Goal: Transaction & Acquisition: Purchase product/service

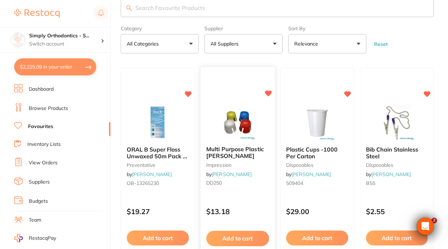
scroll to position [16, 0]
click at [45, 71] on button "$2,225.09 in your order" at bounding box center [55, 66] width 82 height 17
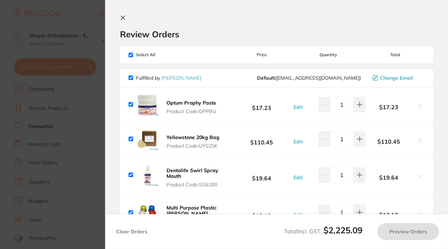
checkbox input "true"
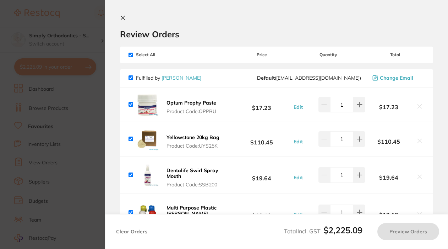
checkbox input "true"
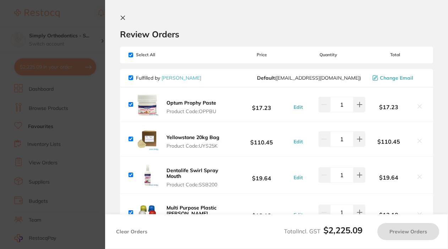
checkbox input "true"
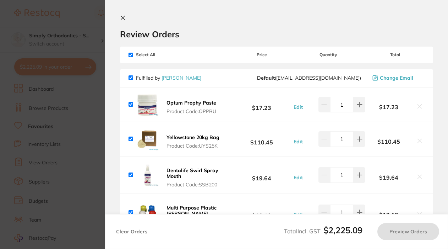
checkbox input "true"
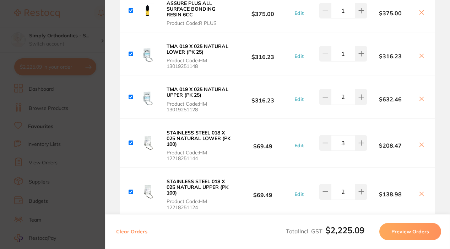
scroll to position [545, 0]
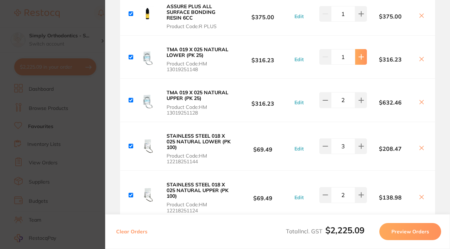
click at [362, 59] on icon at bounding box center [361, 57] width 6 height 6
type input "2"
click at [367, 99] on div "$632.46" at bounding box center [397, 100] width 60 height 12
click at [361, 99] on icon at bounding box center [361, 100] width 6 height 6
type input "3"
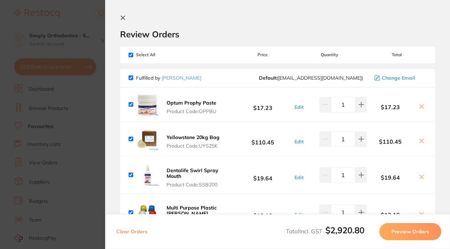
scroll to position [0, 0]
click at [123, 17] on icon at bounding box center [123, 18] width 6 height 6
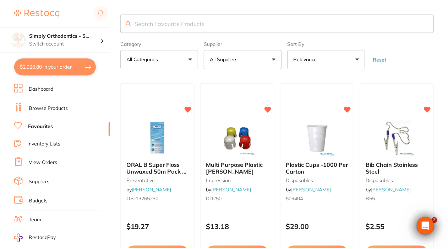
scroll to position [16, 0]
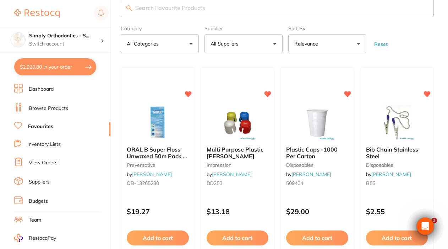
click at [56, 109] on link "Browse Products" at bounding box center [48, 108] width 39 height 7
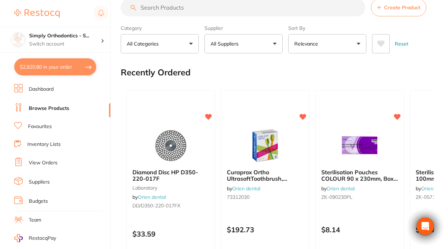
click at [226, 16] on input "search" at bounding box center [243, 8] width 245 height 18
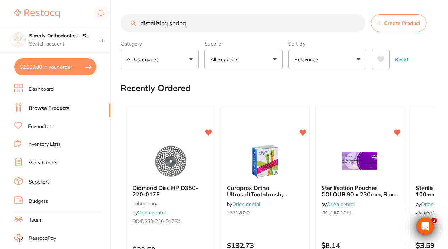
type input "distalizing spring"
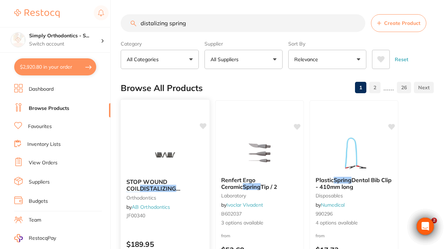
click at [148, 191] on em "SPRING" at bounding box center [137, 194] width 22 height 7
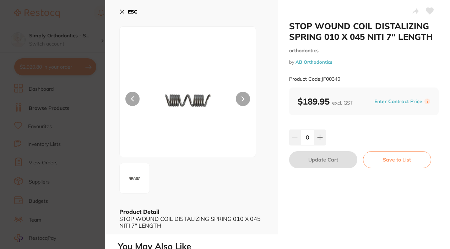
click at [120, 9] on icon at bounding box center [122, 12] width 6 height 6
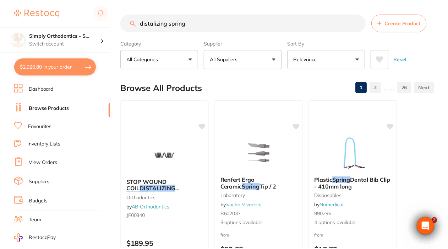
scroll to position [16, 0]
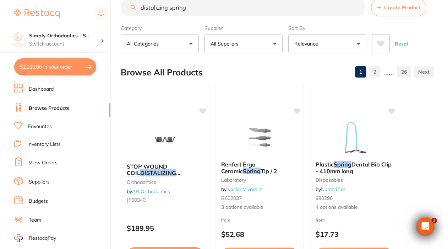
click at [37, 126] on link "Favourites" at bounding box center [40, 126] width 24 height 7
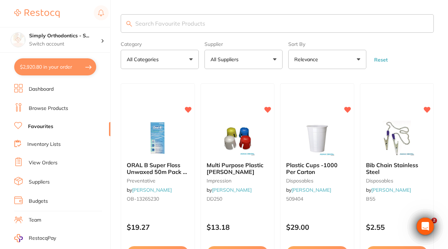
click at [252, 64] on button "All Suppliers" at bounding box center [244, 59] width 78 height 19
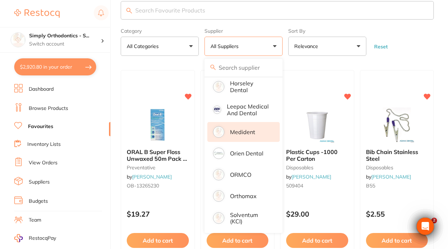
scroll to position [14, 0]
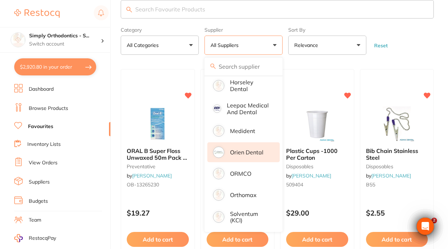
click at [245, 151] on p "Orien dental" at bounding box center [246, 152] width 33 height 6
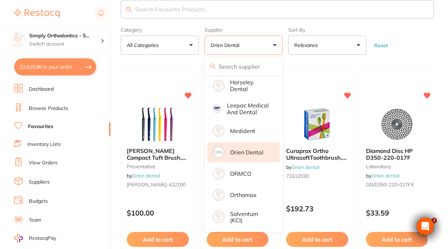
click at [410, 44] on form "Category All Categories All Categories anaesthetic disposables instruments labo…" at bounding box center [277, 39] width 313 height 31
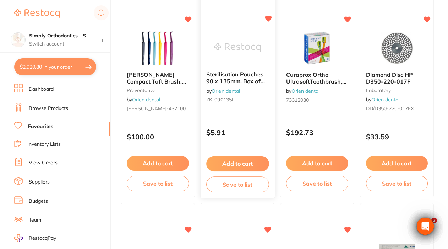
scroll to position [86, 0]
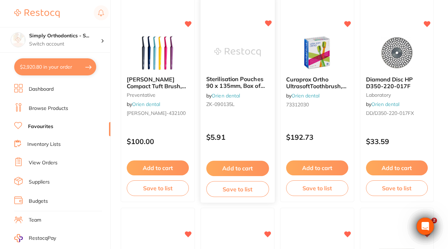
click at [233, 60] on img at bounding box center [237, 52] width 47 height 36
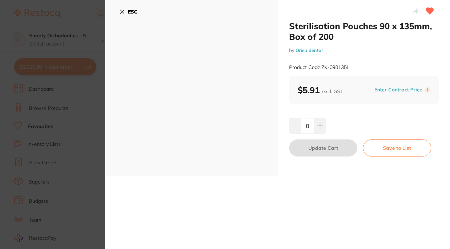
click at [125, 10] on button "ESC" at bounding box center [128, 12] width 18 height 12
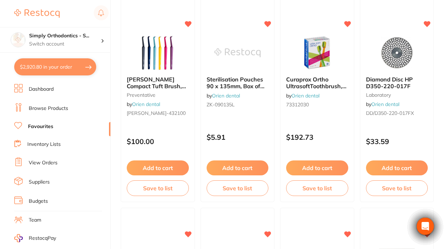
click at [239, 167] on button "Add to cart" at bounding box center [238, 167] width 62 height 15
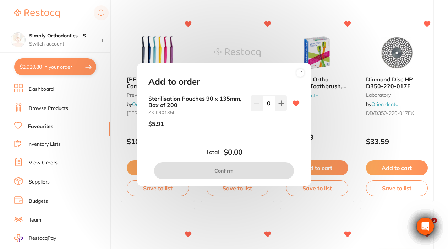
scroll to position [0, 0]
click at [302, 75] on circle at bounding box center [301, 73] width 8 height 8
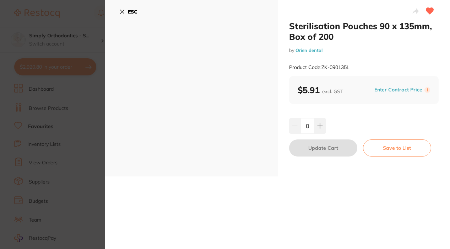
click at [121, 11] on icon at bounding box center [122, 12] width 4 height 4
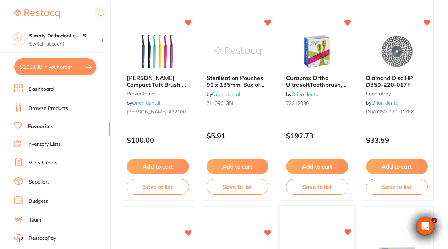
scroll to position [85, 0]
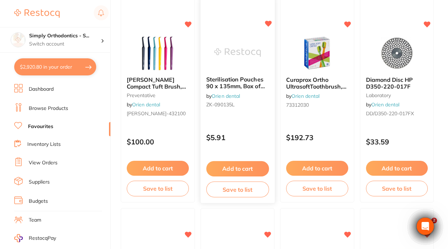
click at [244, 168] on button "Add to cart" at bounding box center [237, 168] width 63 height 15
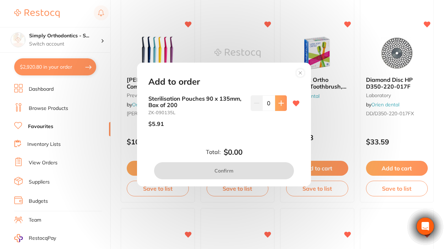
click at [279, 101] on icon at bounding box center [281, 103] width 6 height 6
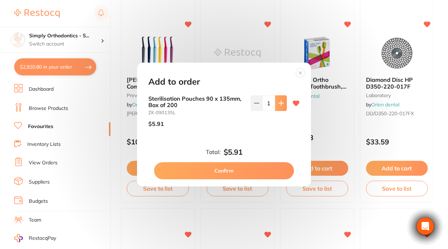
type input "1"
click at [213, 167] on button "Confirm" at bounding box center [224, 170] width 140 height 17
checkbox input "false"
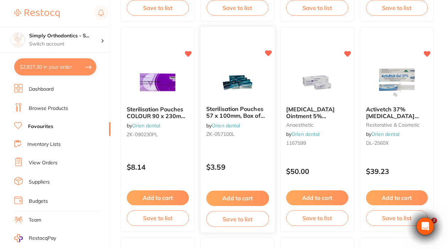
scroll to position [268, 0]
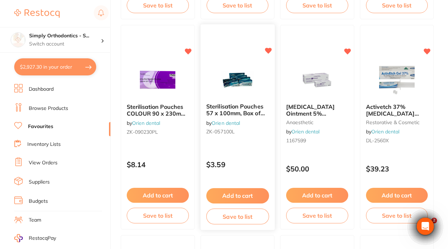
click at [238, 106] on span "Sterilisation Pouches 57 x 100mm, Box of 200" at bounding box center [235, 113] width 59 height 20
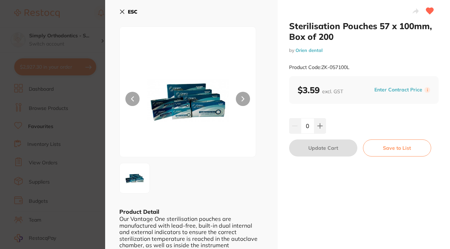
click at [122, 12] on icon at bounding box center [122, 12] width 4 height 4
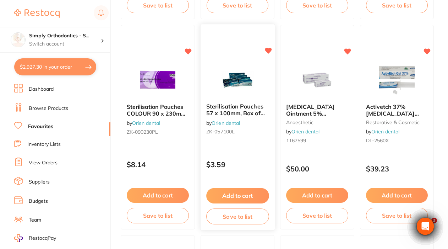
click at [243, 196] on button "Add to cart" at bounding box center [237, 195] width 63 height 15
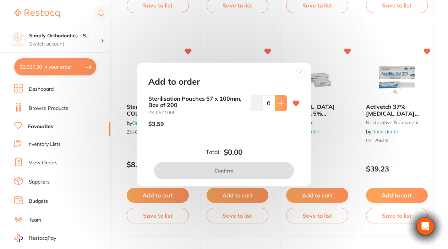
click at [277, 107] on button at bounding box center [281, 103] width 12 height 16
type input "1"
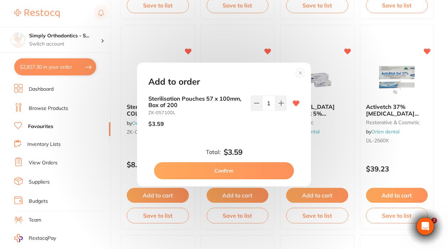
click at [227, 167] on button "Confirm" at bounding box center [224, 170] width 140 height 17
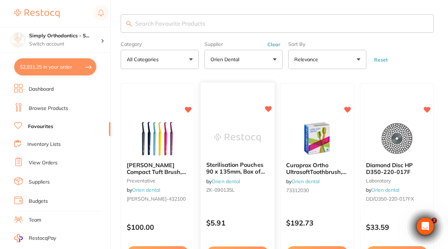
scroll to position [1, 0]
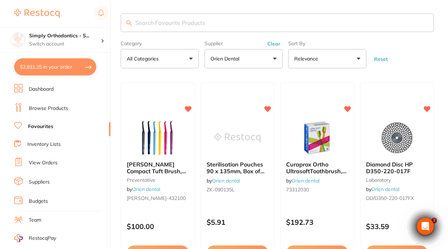
click at [276, 45] on button "Clear" at bounding box center [273, 43] width 17 height 6
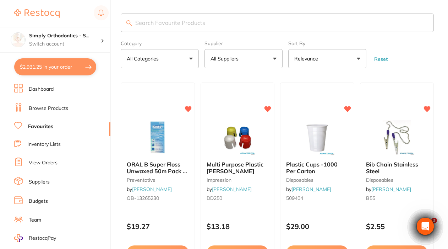
scroll to position [0, 0]
click at [41, 109] on link "Browse Products" at bounding box center [48, 108] width 39 height 7
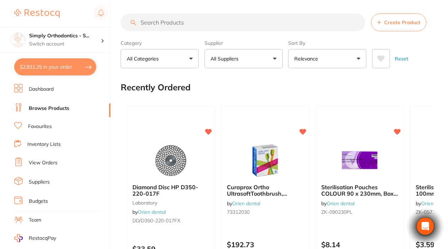
click at [189, 29] on input "search" at bounding box center [243, 22] width 245 height 18
click at [178, 25] on input "search" at bounding box center [243, 22] width 245 height 18
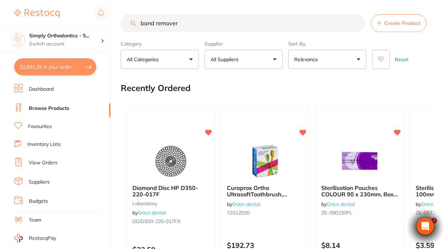
type input "band remover"
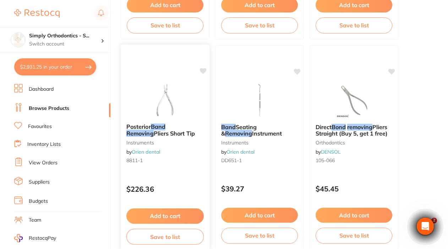
scroll to position [1313, 0]
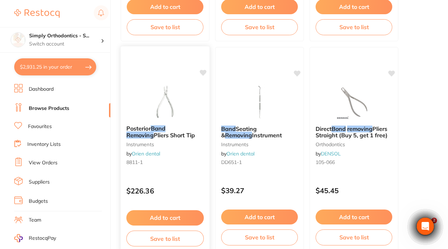
click at [181, 110] on img at bounding box center [165, 101] width 47 height 36
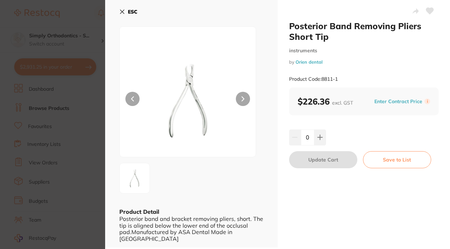
click at [246, 98] on button at bounding box center [243, 99] width 14 height 14
click at [190, 72] on img at bounding box center [188, 100] width 82 height 112
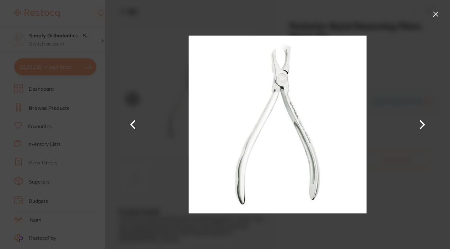
click at [435, 14] on button at bounding box center [435, 14] width 11 height 11
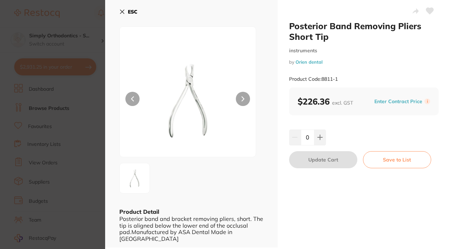
click at [124, 13] on icon at bounding box center [122, 12] width 4 height 4
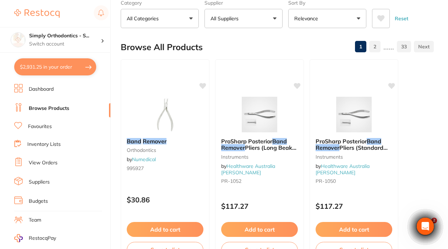
scroll to position [41, 0]
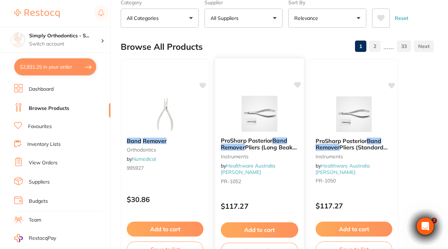
click at [260, 121] on img at bounding box center [259, 114] width 47 height 36
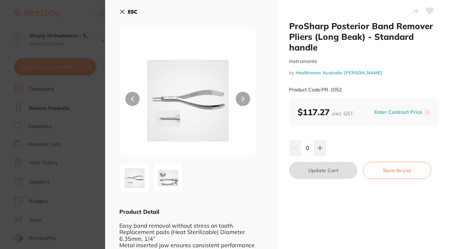
click at [121, 11] on icon at bounding box center [122, 12] width 4 height 4
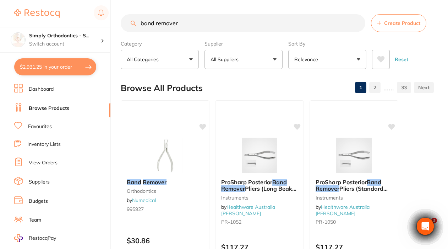
click at [356, 23] on input "band remover" at bounding box center [243, 23] width 245 height 18
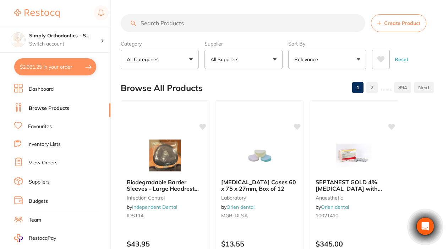
click at [39, 120] on ul "Dashboard Browse Products Favourites Inventory Lists View Orders Suppliers Budg…" at bounding box center [62, 206] width 96 height 245
click at [40, 124] on link "Favourites" at bounding box center [40, 126] width 24 height 7
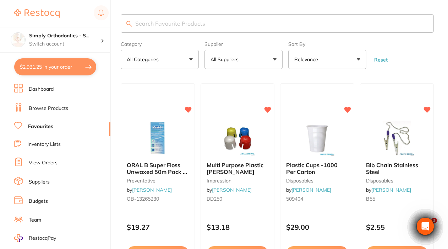
click at [230, 59] on p "All Suppliers" at bounding box center [226, 59] width 31 height 7
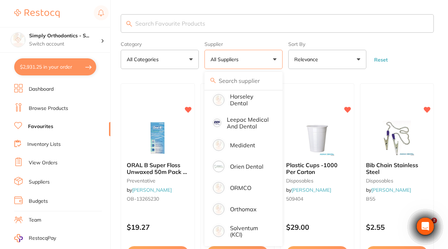
scroll to position [135, 0]
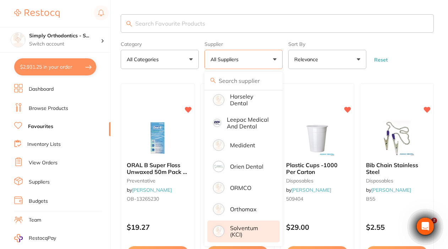
click at [234, 229] on p "Solventum (KCI)" at bounding box center [250, 230] width 40 height 13
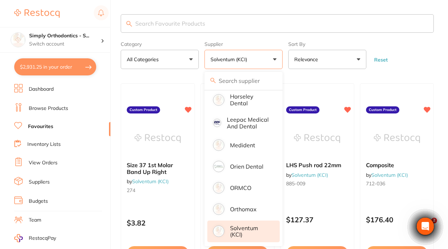
scroll to position [0, 0]
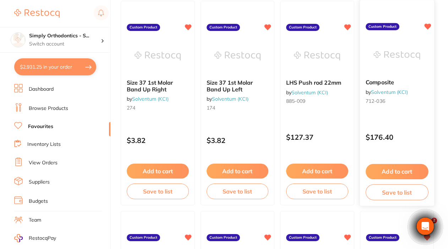
scroll to position [83, 0]
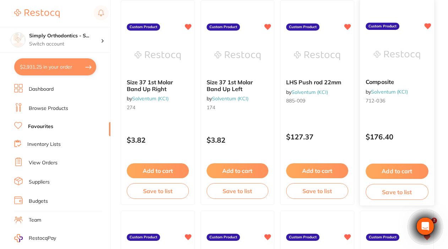
click at [383, 175] on button "Add to cart" at bounding box center [397, 170] width 63 height 15
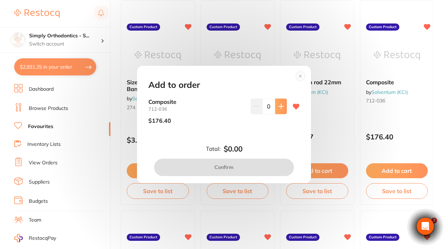
click at [282, 109] on icon at bounding box center [281, 106] width 6 height 6
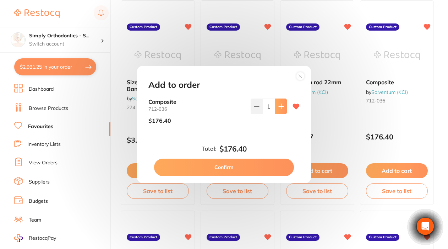
type input "1"
click at [224, 166] on button "Confirm" at bounding box center [224, 166] width 140 height 17
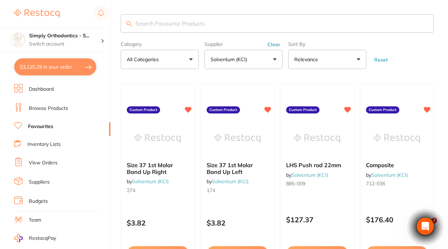
click at [163, 26] on input "search" at bounding box center [277, 23] width 313 height 18
type input "bite"
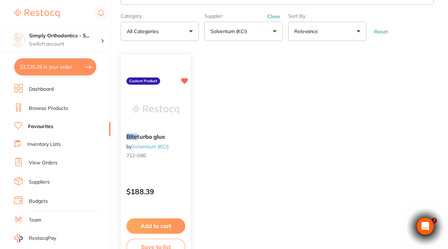
click at [154, 225] on button "Add to cart" at bounding box center [155, 225] width 59 height 15
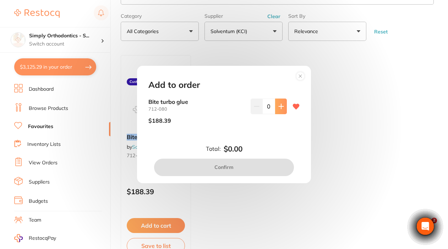
click at [279, 107] on icon at bounding box center [281, 106] width 5 height 5
type input "1"
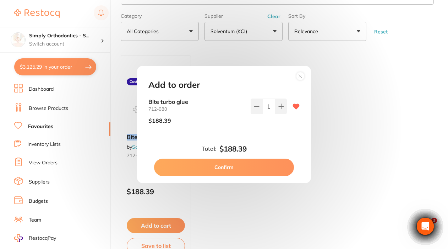
click at [225, 167] on button "Confirm" at bounding box center [224, 166] width 140 height 17
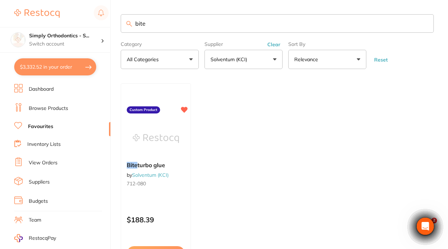
click at [427, 24] on input "bite" at bounding box center [277, 23] width 313 height 18
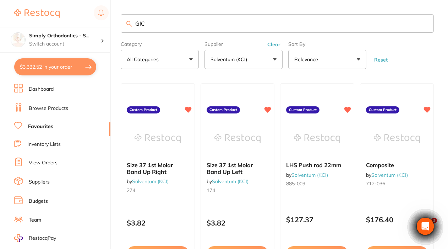
type input "GIC"
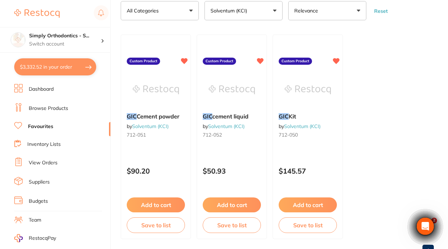
scroll to position [50, 0]
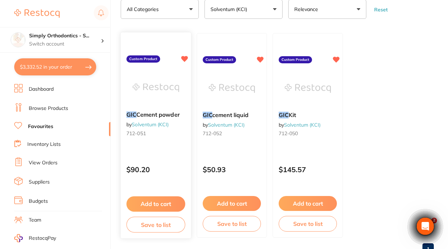
click at [150, 206] on button "Add to cart" at bounding box center [155, 203] width 59 height 15
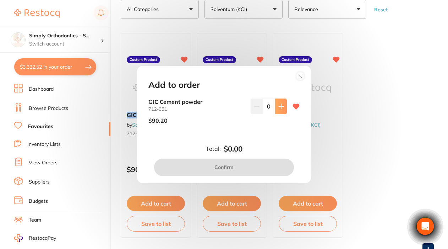
click at [280, 104] on icon at bounding box center [281, 106] width 6 height 6
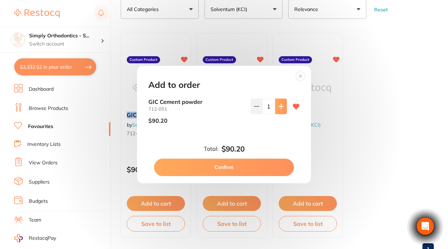
type input "1"
click at [225, 167] on button "Confirm" at bounding box center [224, 166] width 140 height 17
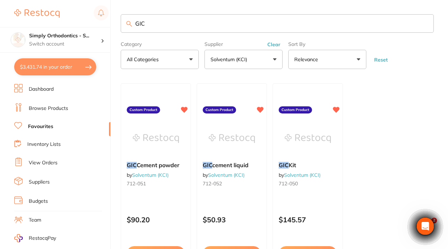
click at [424, 24] on input "GIC" at bounding box center [277, 23] width 313 height 18
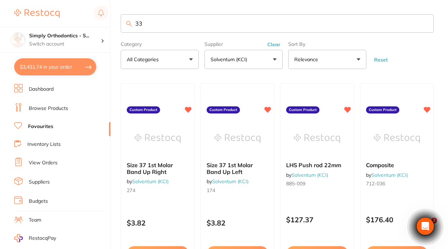
type input "33"
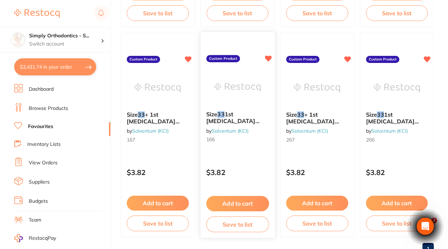
scroll to position [262, 0]
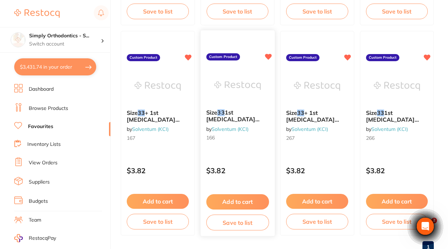
click at [229, 205] on button "Add to cart" at bounding box center [237, 201] width 63 height 15
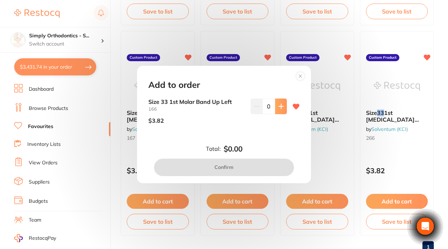
click at [279, 106] on icon at bounding box center [281, 106] width 6 height 6
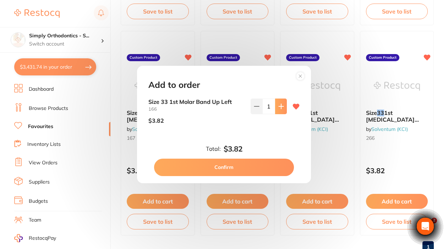
click at [279, 106] on icon at bounding box center [281, 106] width 6 height 6
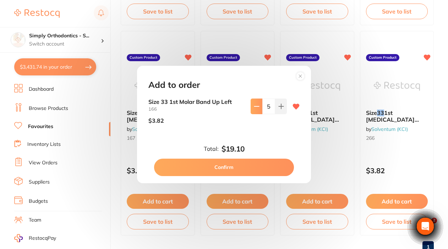
click at [254, 108] on icon at bounding box center [257, 106] width 6 height 6
click at [279, 109] on icon at bounding box center [281, 106] width 6 height 6
type input "5"
click at [220, 167] on button "Confirm" at bounding box center [224, 166] width 140 height 17
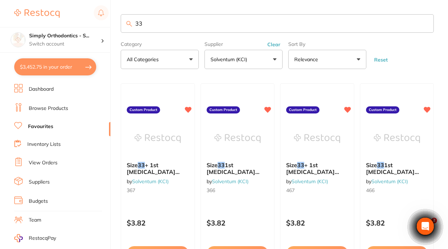
click at [424, 23] on input "33" at bounding box center [277, 23] width 313 height 18
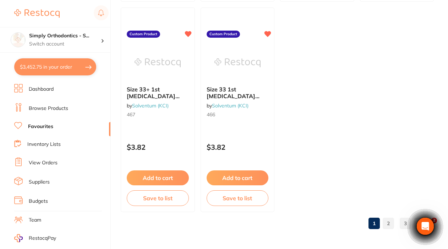
scroll to position [2806, 0]
click at [389, 223] on link "2" at bounding box center [388, 223] width 11 height 14
click at [403, 223] on link "3" at bounding box center [405, 223] width 11 height 14
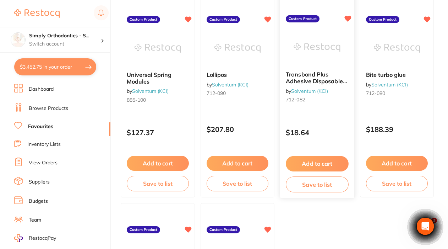
scroll to position [1143, 0]
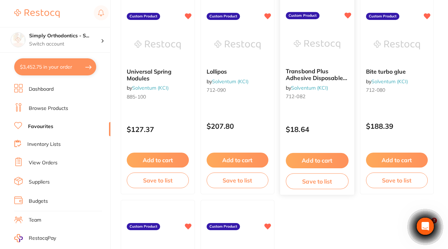
click at [303, 161] on button "Add to cart" at bounding box center [317, 160] width 63 height 15
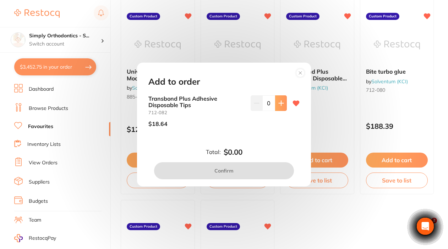
click at [279, 108] on button at bounding box center [281, 103] width 12 height 16
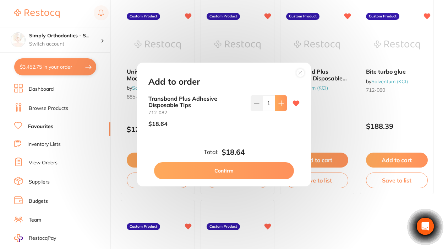
click at [279, 108] on button at bounding box center [281, 103] width 12 height 16
type input "3"
click at [229, 169] on button "Confirm" at bounding box center [224, 170] width 140 height 17
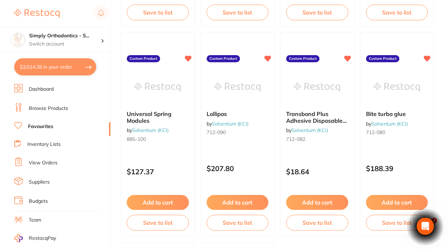
scroll to position [1101, 0]
click at [54, 69] on button "$3,514.26 in your order" at bounding box center [55, 66] width 82 height 17
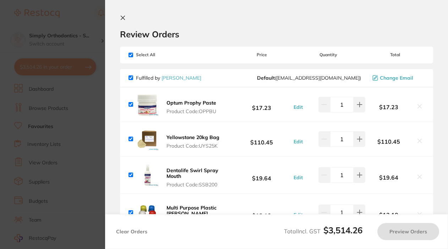
checkbox input "true"
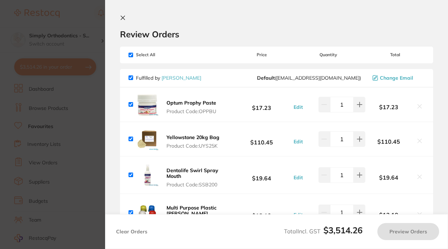
checkbox input "true"
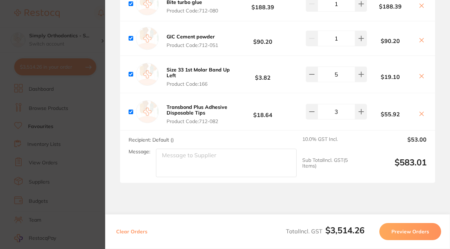
scroll to position [1287, 0]
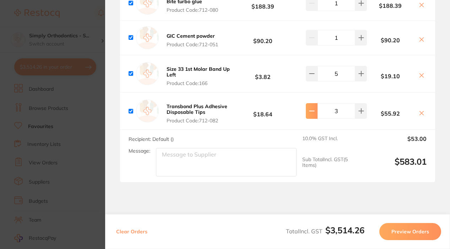
click at [309, 114] on icon at bounding box center [312, 111] width 6 height 6
type input "2"
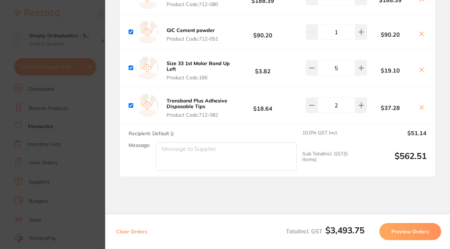
scroll to position [1297, 0]
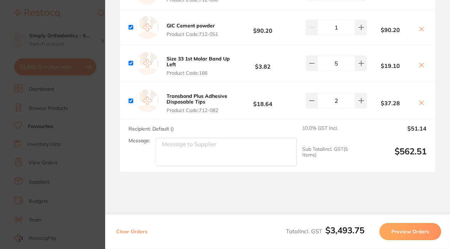
click at [191, 163] on textarea "Message:" at bounding box center [226, 151] width 141 height 28
paste textarea "Upper left 068-916 **No lingual attachments**"
type textarea "Upper left 068-916 **No lingual attachments**"
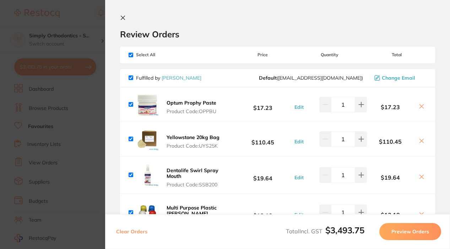
scroll to position [0, 0]
click at [124, 16] on icon at bounding box center [123, 18] width 6 height 6
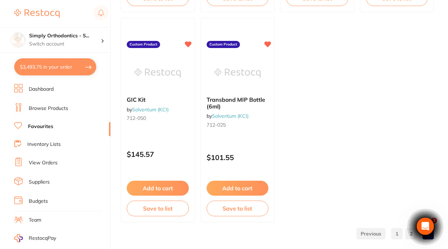
scroll to position [1325, 0]
click at [41, 126] on link "Favourites" at bounding box center [40, 126] width 25 height 7
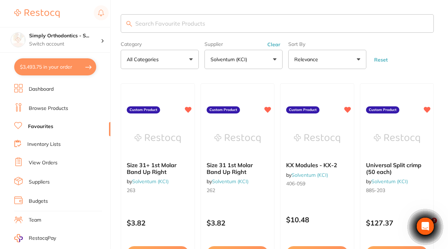
scroll to position [0, 0]
